Goal: Task Accomplishment & Management: Use online tool/utility

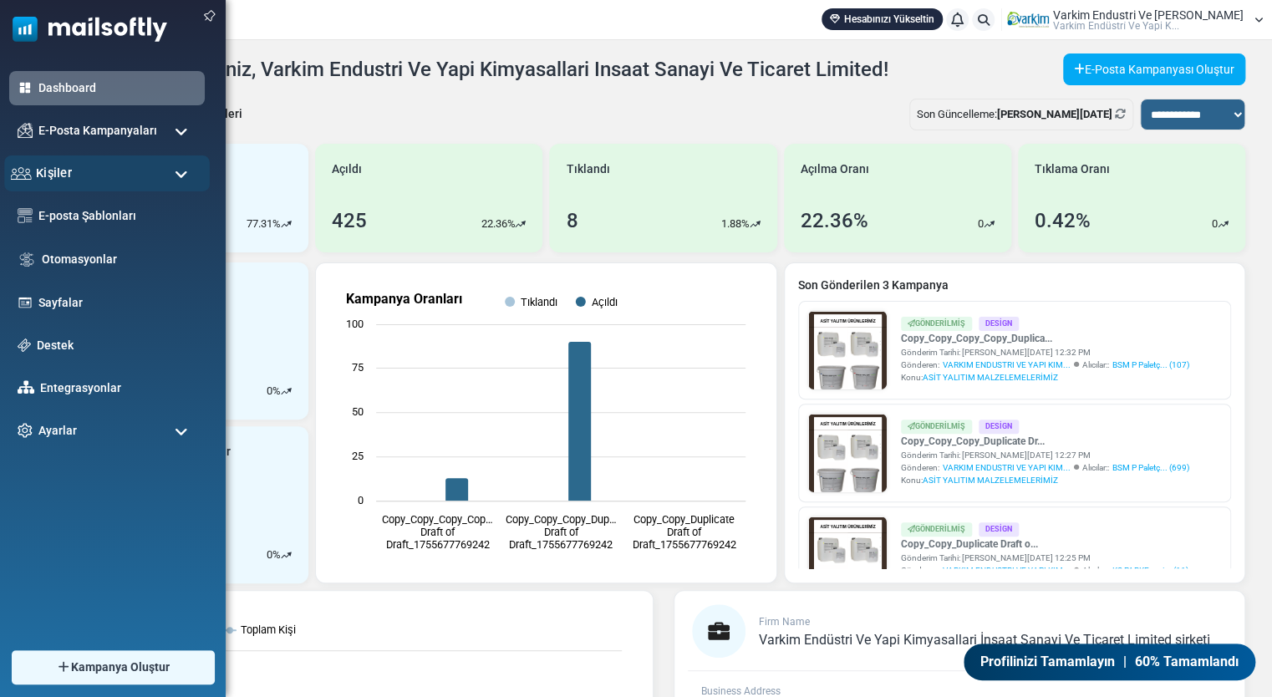
click at [153, 187] on div "Kişiler" at bounding box center [107, 173] width 206 height 36
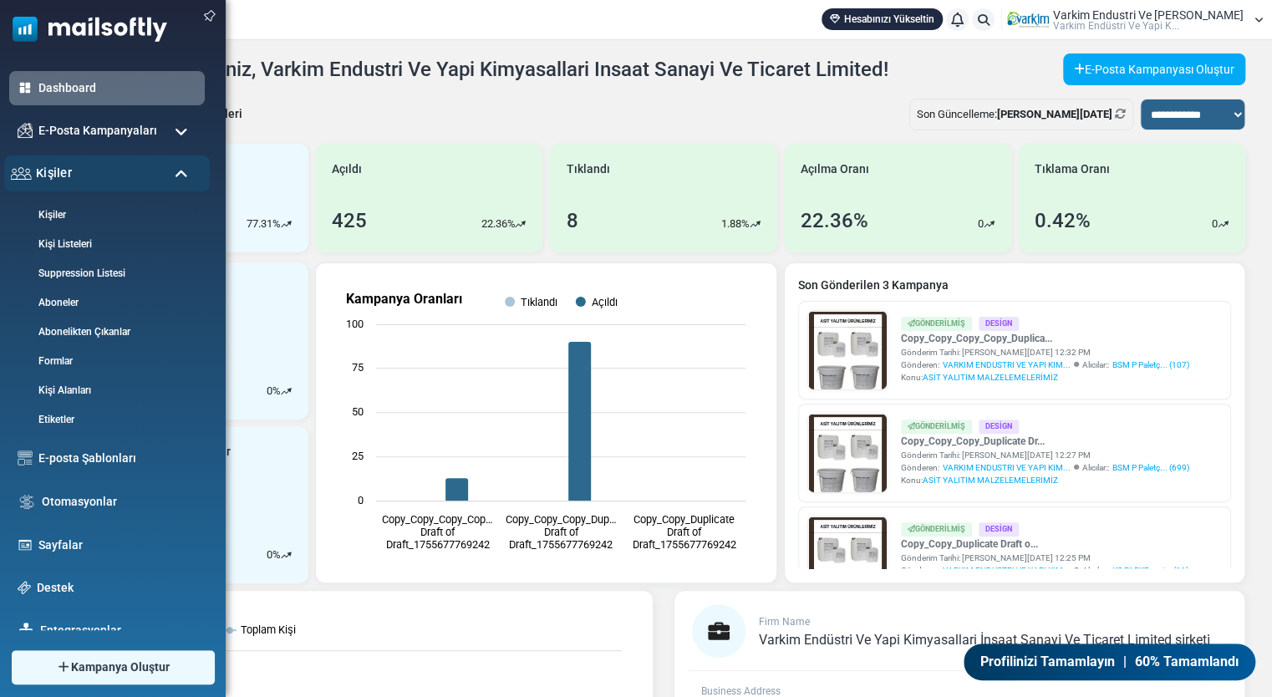
click at [163, 175] on div "Kişiler" at bounding box center [107, 173] width 206 height 36
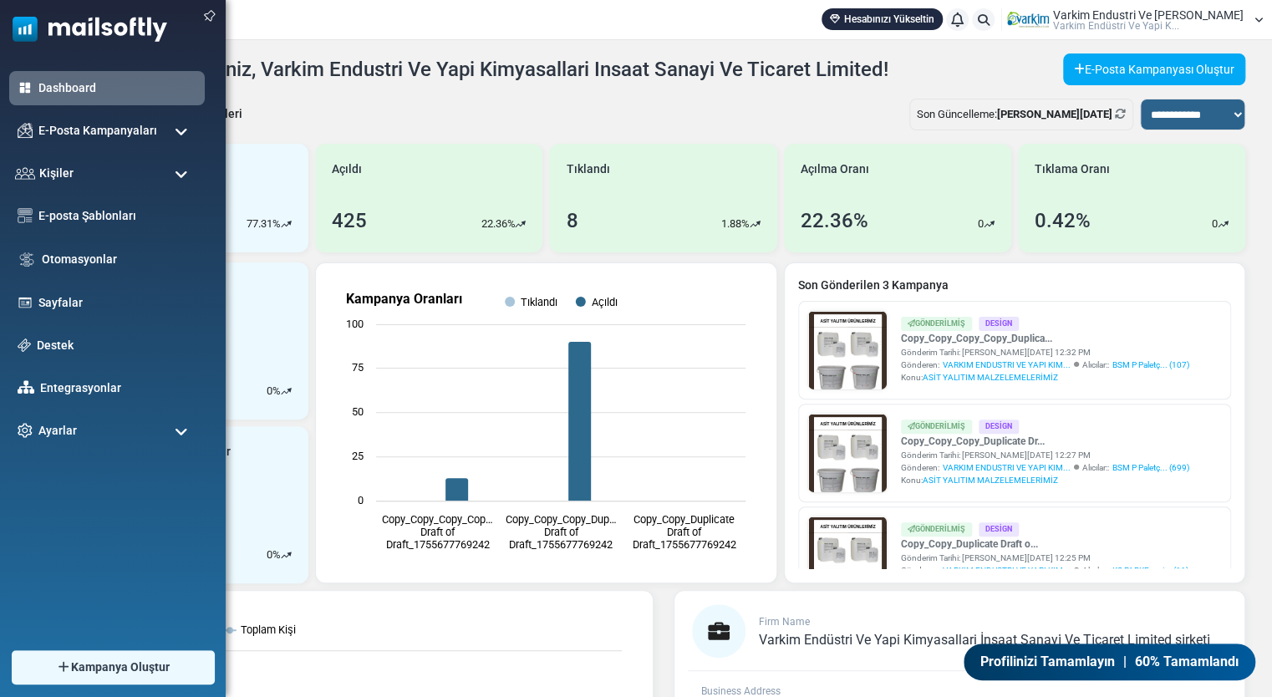
click at [184, 136] on span at bounding box center [181, 132] width 13 height 15
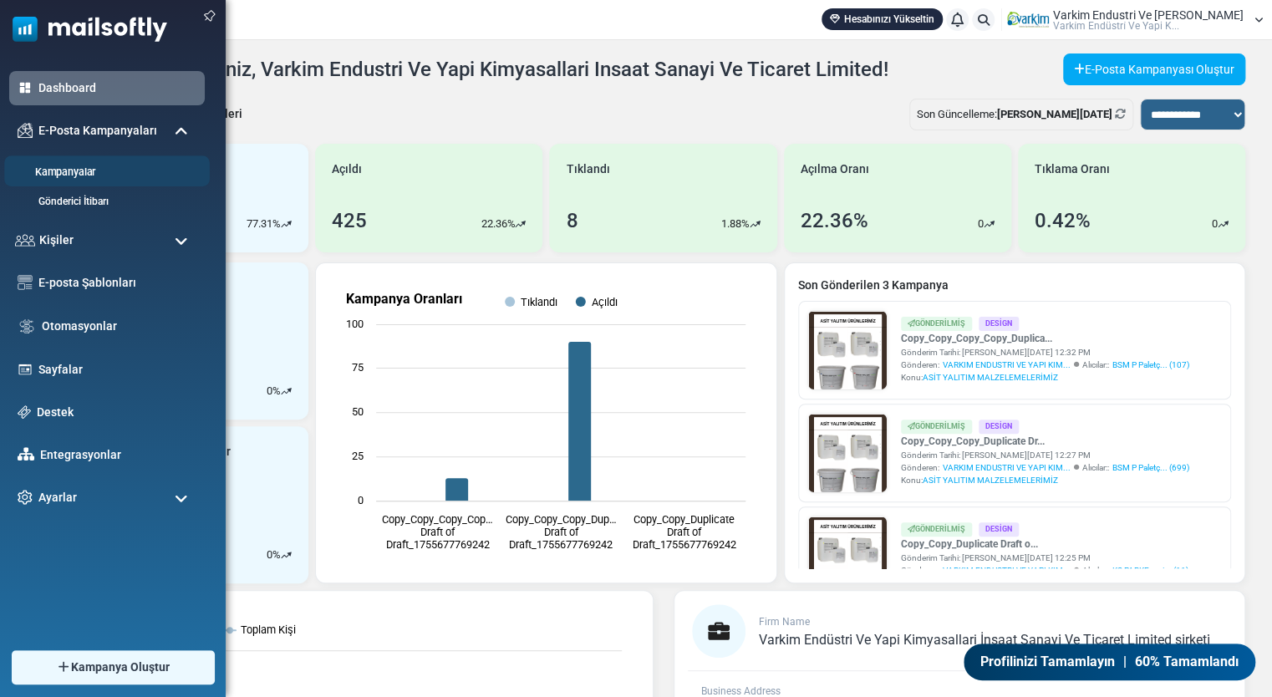
click at [130, 169] on link "Kampanyalar" at bounding box center [104, 173] width 201 height 16
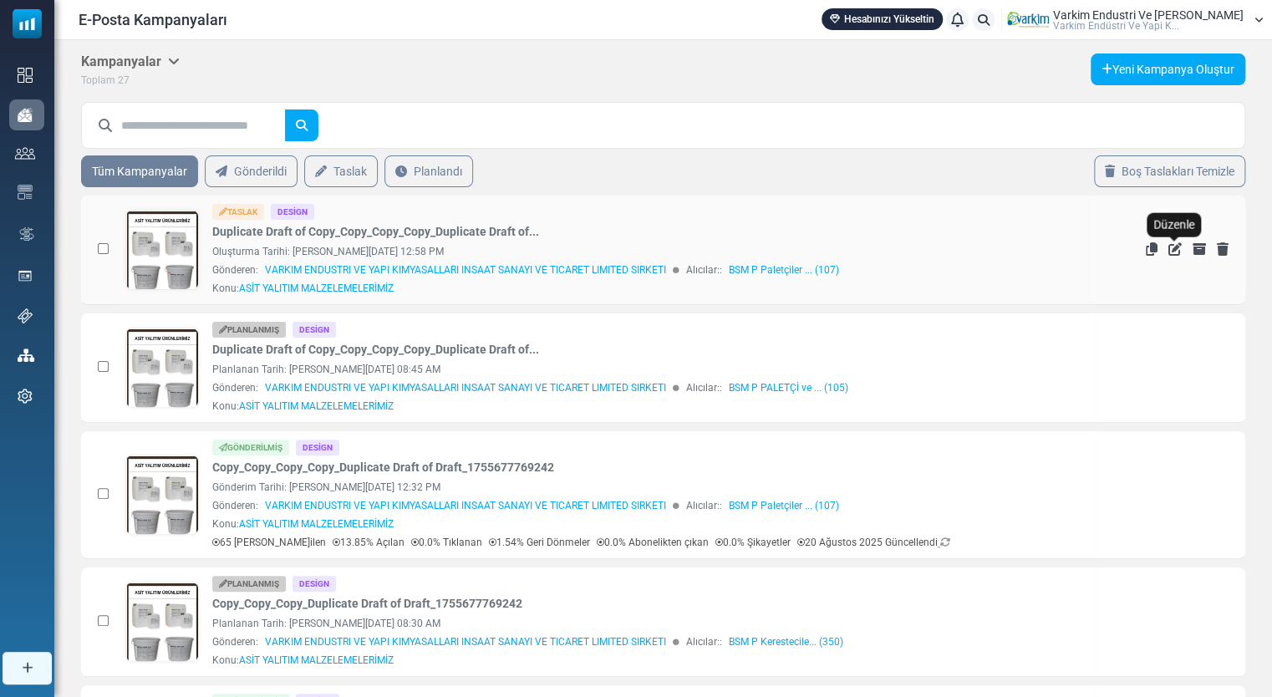
click at [1169, 247] on icon "Düzenle" at bounding box center [1175, 248] width 13 height 13
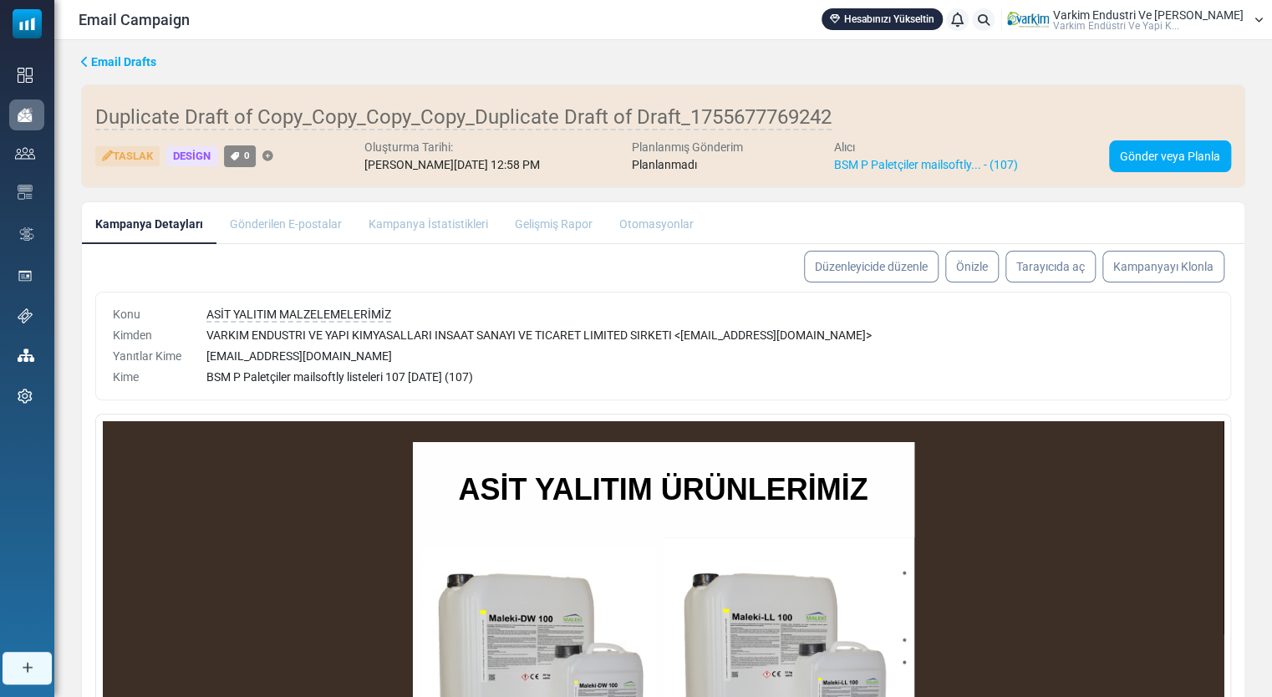
scroll to position [28, 0]
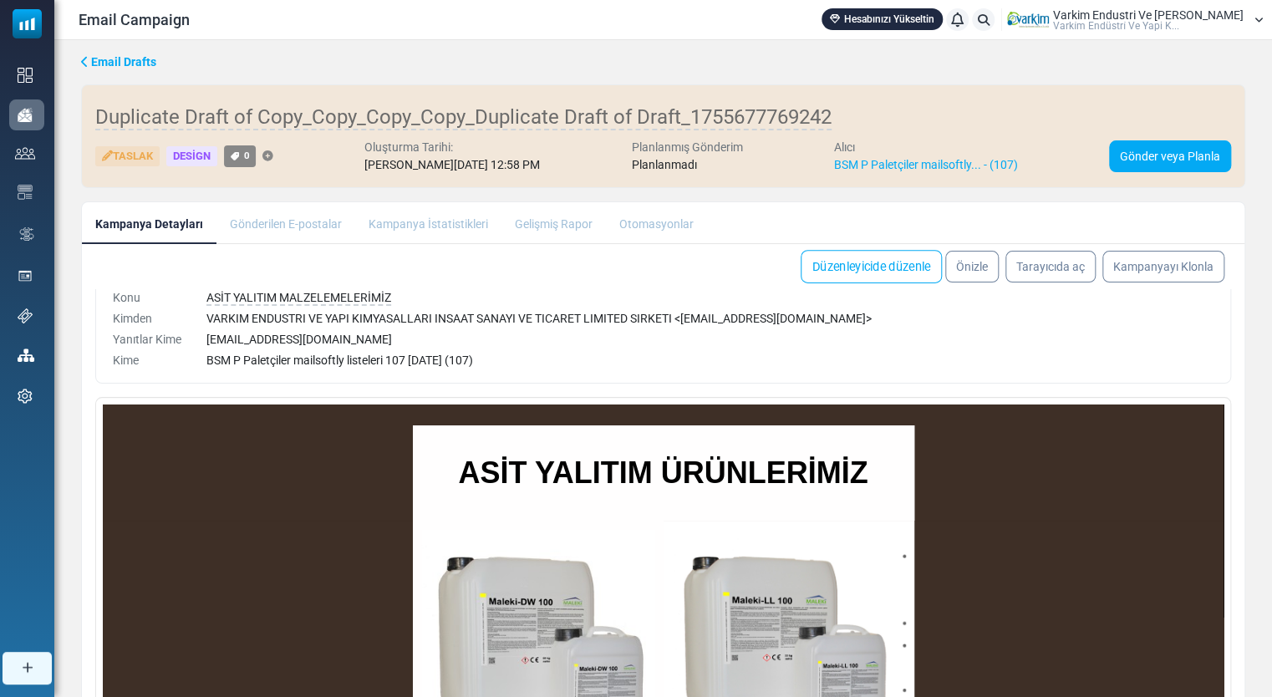
click at [844, 266] on link "Düzenleyicide düzenle" at bounding box center [871, 266] width 141 height 33
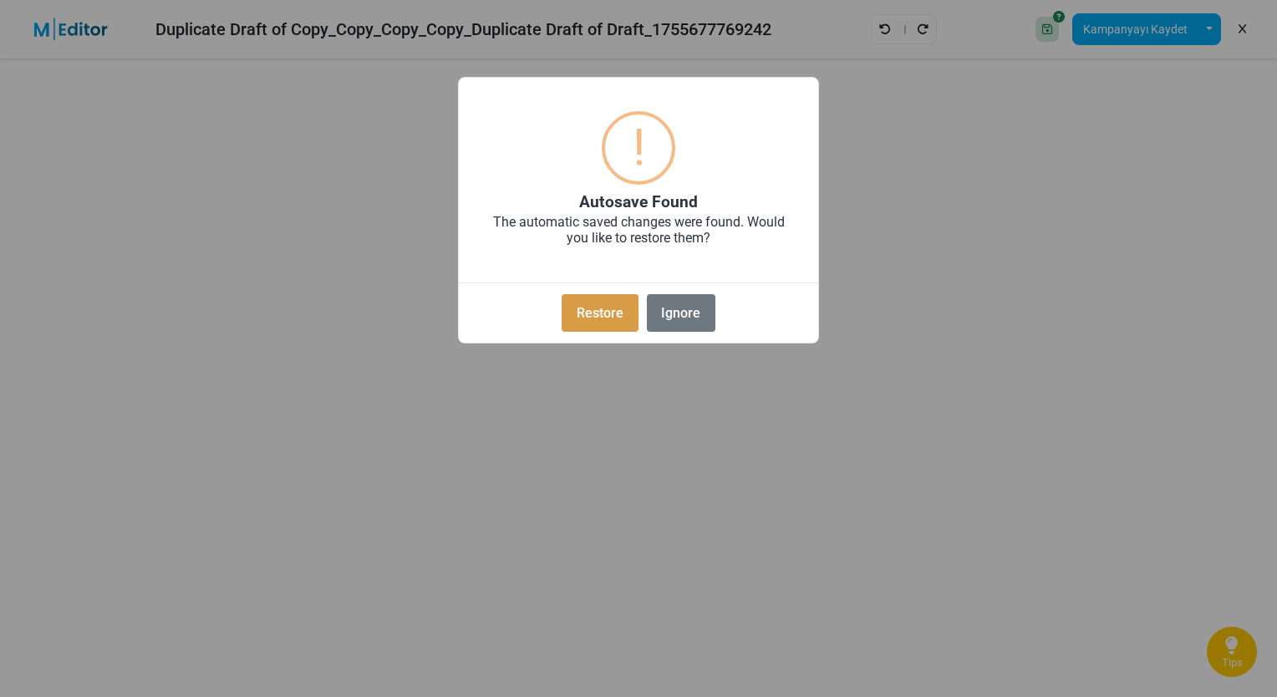
click at [617, 318] on button "Restore" at bounding box center [600, 313] width 76 height 38
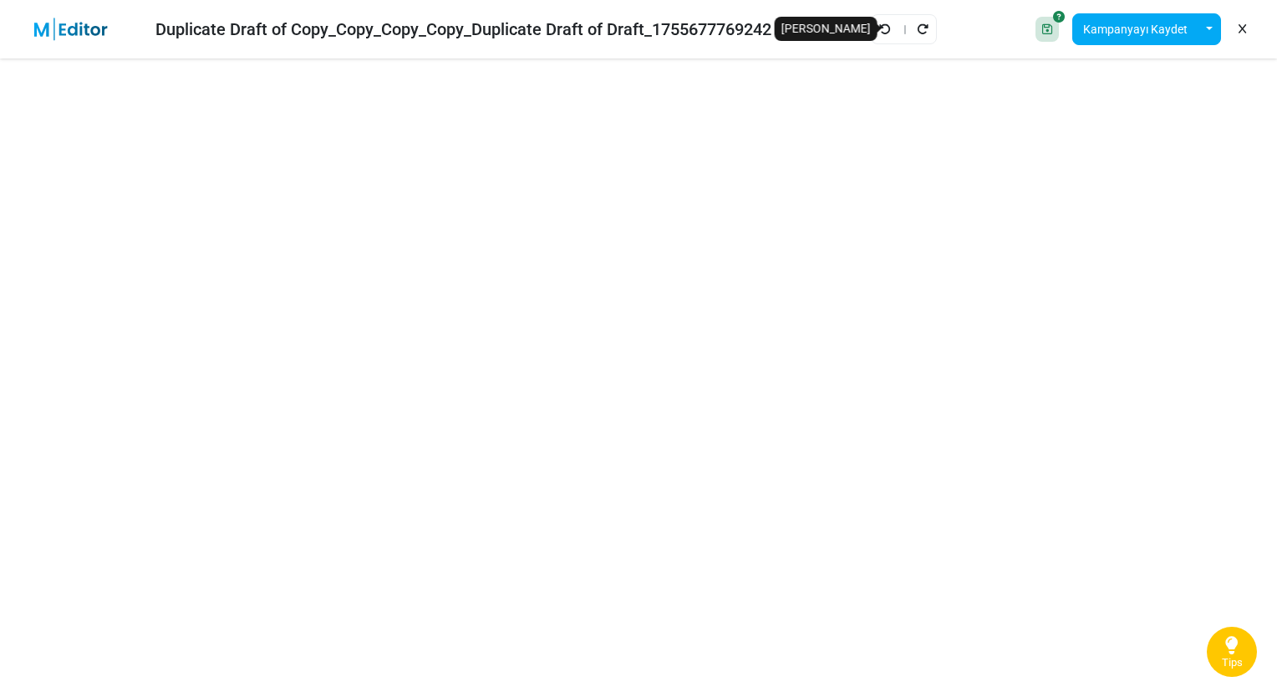
click at [892, 31] on link "Geri Al" at bounding box center [885, 29] width 13 height 22
